Goal: Navigation & Orientation: Find specific page/section

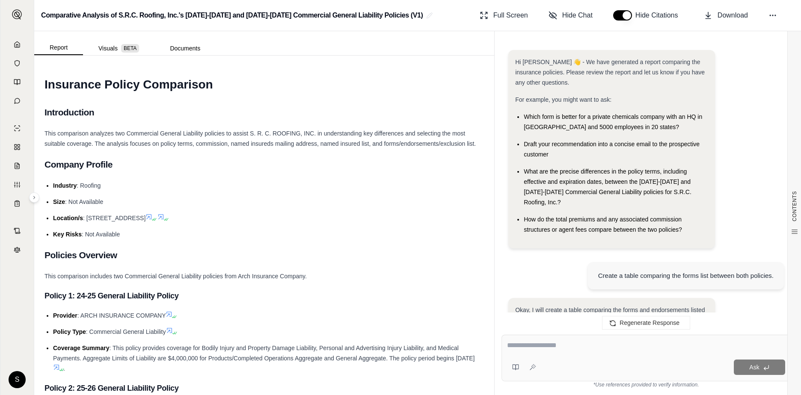
scroll to position [2646, 0]
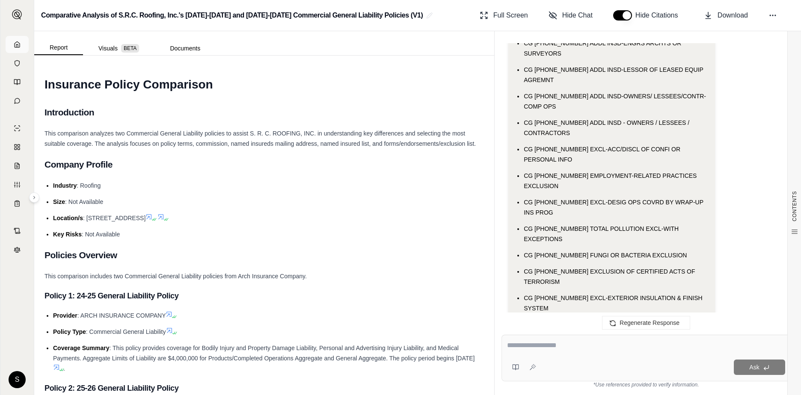
click at [17, 44] on icon at bounding box center [17, 44] width 7 height 7
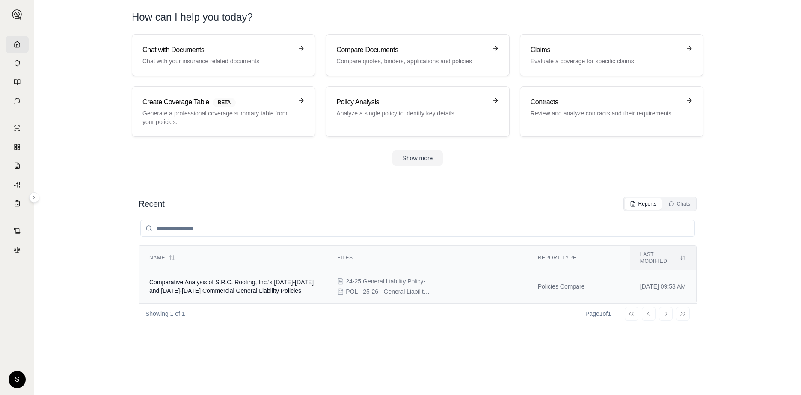
click at [274, 280] on td "Comparative Analysis of S.R.C. Roofing, Inc.'s [DATE]-[DATE] and [DATE]-[DATE] …" at bounding box center [233, 286] width 188 height 33
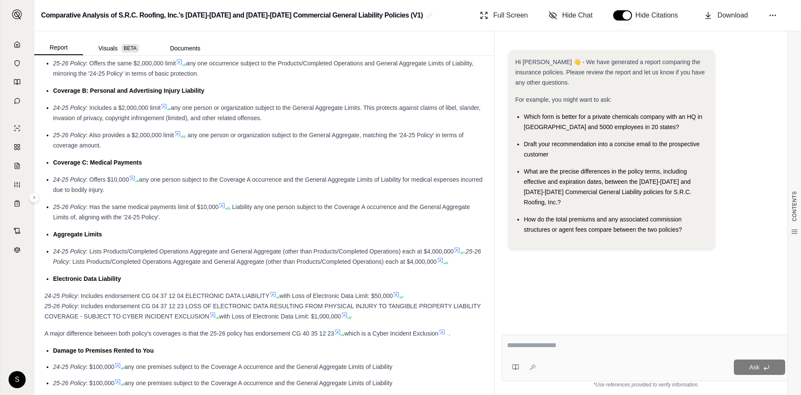
scroll to position [2782, 0]
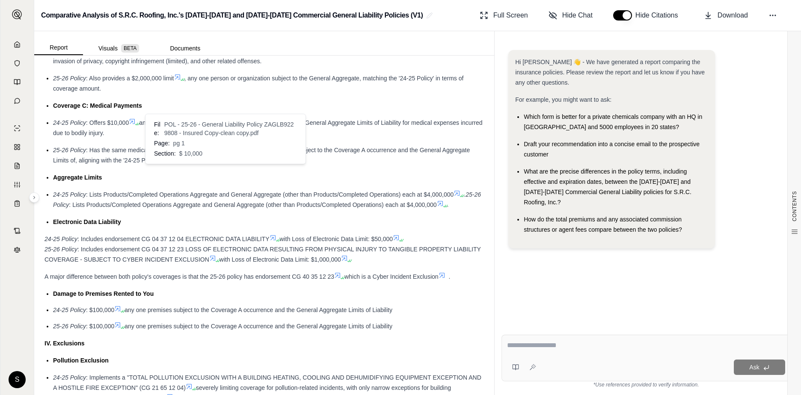
click at [229, 153] on icon at bounding box center [228, 151] width 3 height 3
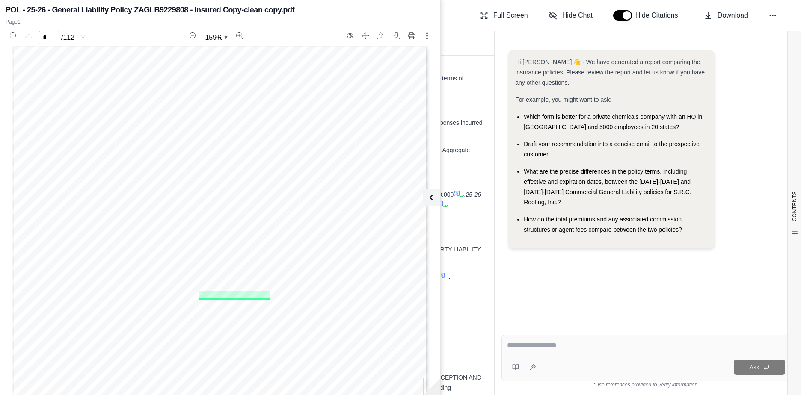
click at [452, 13] on div "Comparative Analysis of S.R.C. Roofing, Inc.'s [DATE]-[DATE] and [DATE]-[DATE] …" at bounding box center [417, 15] width 767 height 31
click at [463, 31] on div "Report Visuals BETA Documents" at bounding box center [264, 43] width 460 height 24
type input "*"
click at [436, 196] on button at bounding box center [429, 197] width 17 height 17
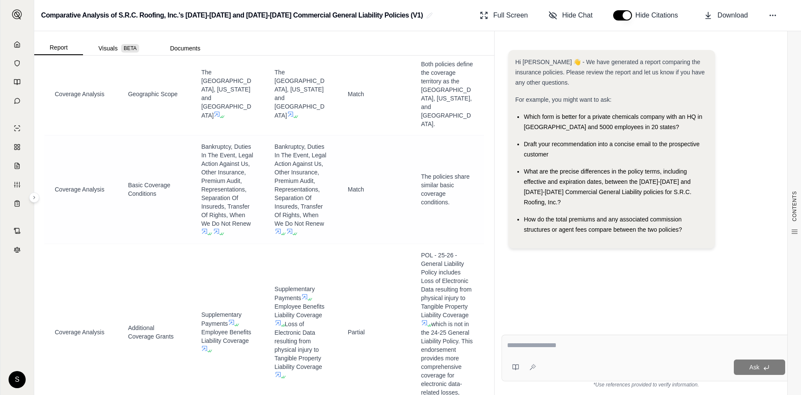
scroll to position [4065, 0]
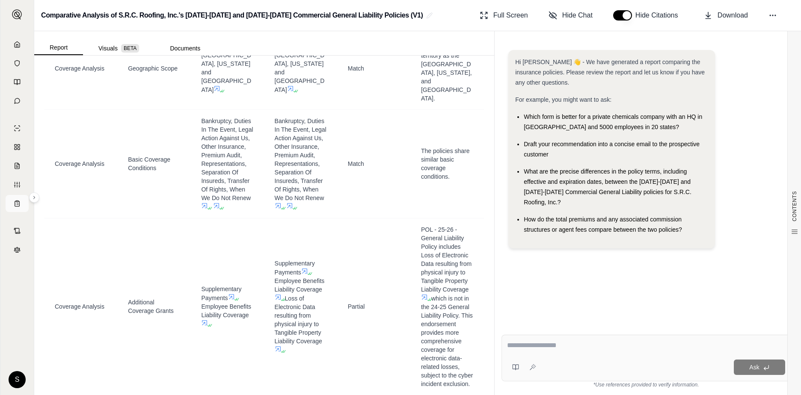
click at [18, 206] on icon at bounding box center [17, 203] width 7 height 7
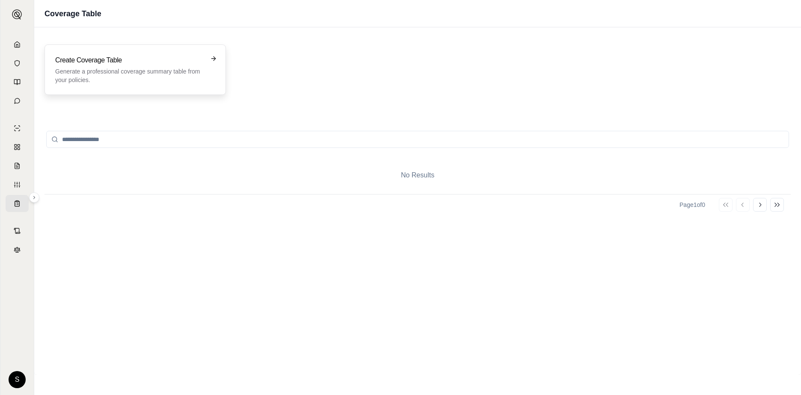
click at [127, 68] on p "Generate a professional coverage summary table from your policies." at bounding box center [129, 75] width 148 height 17
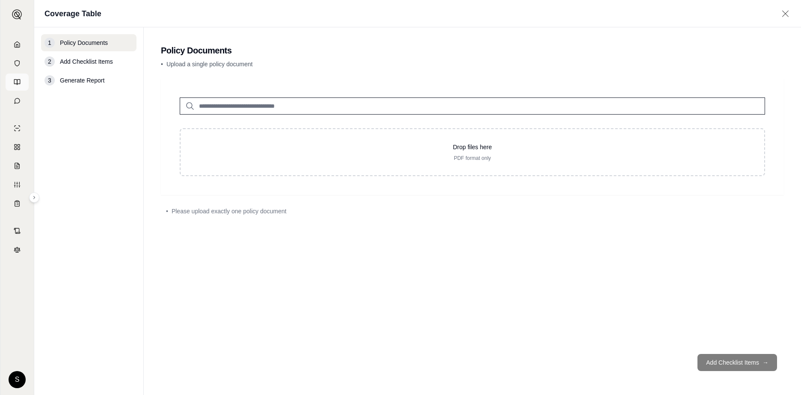
click at [15, 85] on icon at bounding box center [17, 82] width 7 height 7
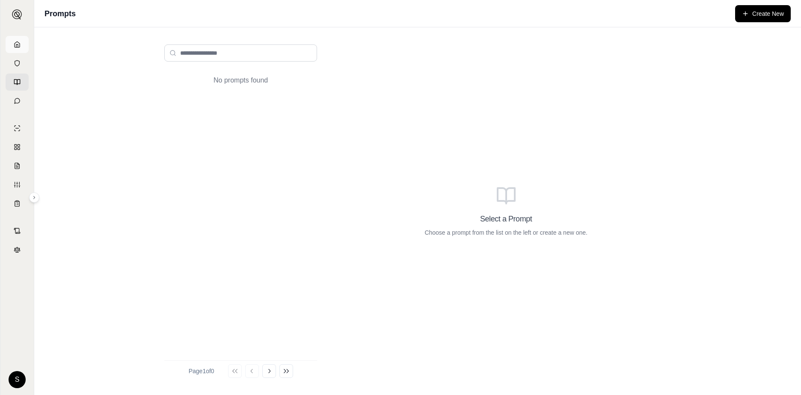
click at [13, 42] on link at bounding box center [17, 44] width 23 height 17
